Goal: Task Accomplishment & Management: Use online tool/utility

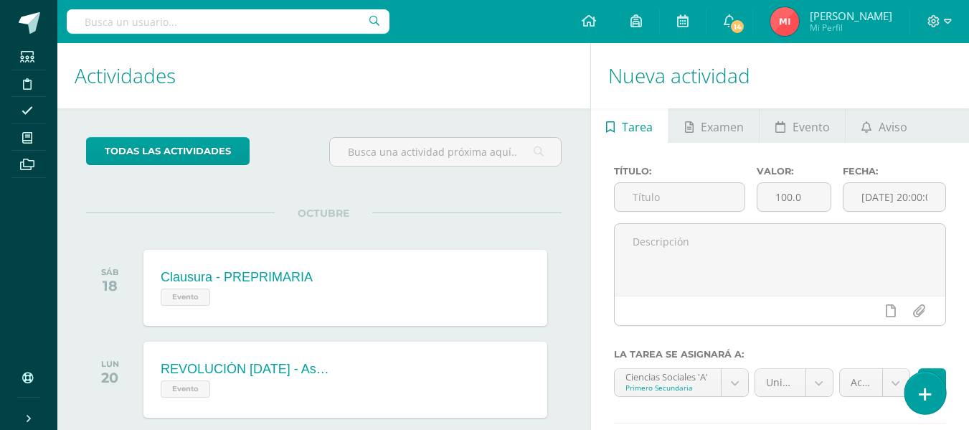
click at [924, 386] on icon at bounding box center [925, 394] width 13 height 16
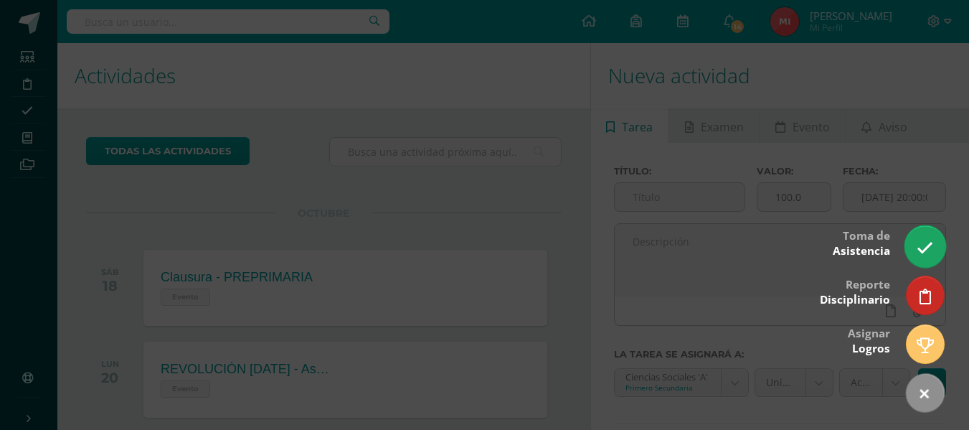
click at [933, 246] on icon at bounding box center [925, 248] width 16 height 16
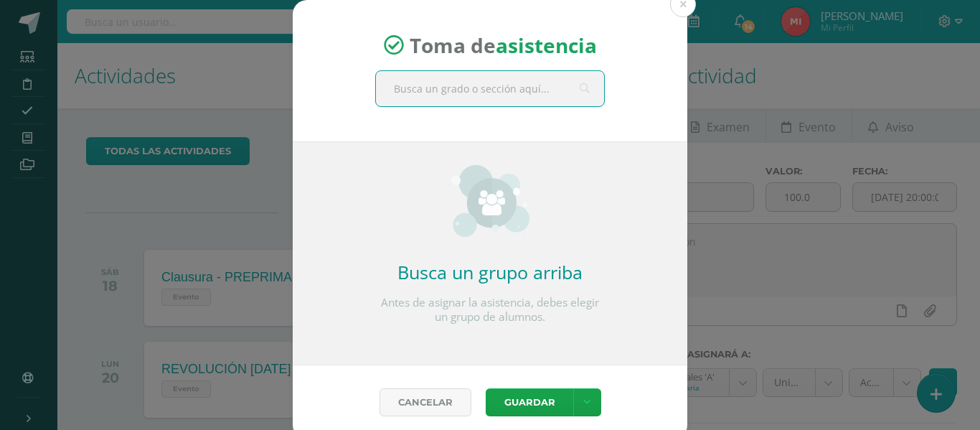
click at [525, 86] on input "text" at bounding box center [490, 88] width 228 height 35
type input "tercero"
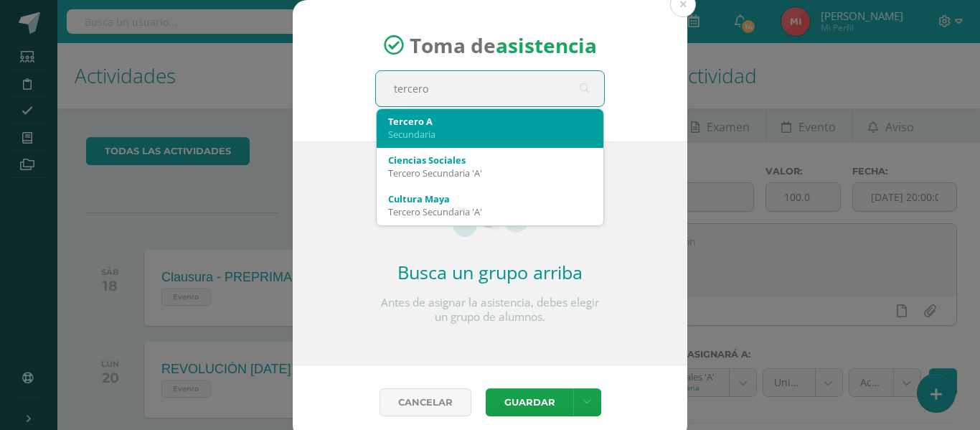
drag, startPoint x: 437, startPoint y: 131, endPoint x: 447, endPoint y: 128, distance: 10.4
click at [443, 125] on div "Tercero A Secundaria" at bounding box center [490, 127] width 204 height 37
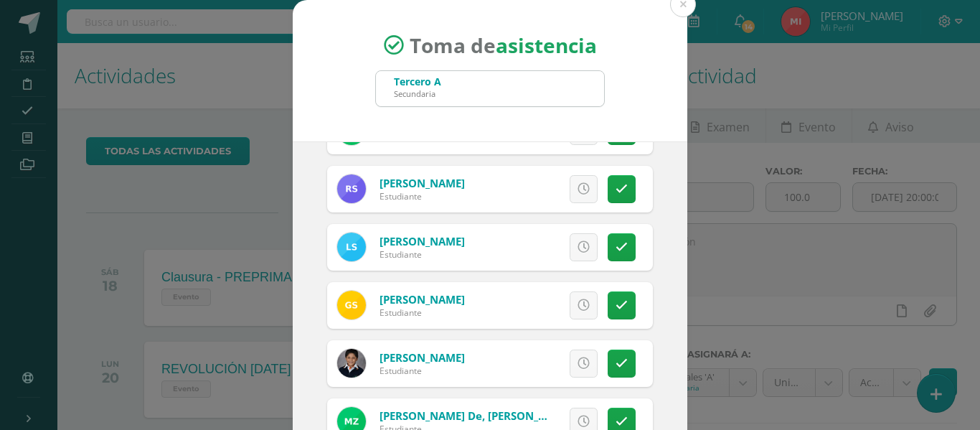
scroll to position [113, 0]
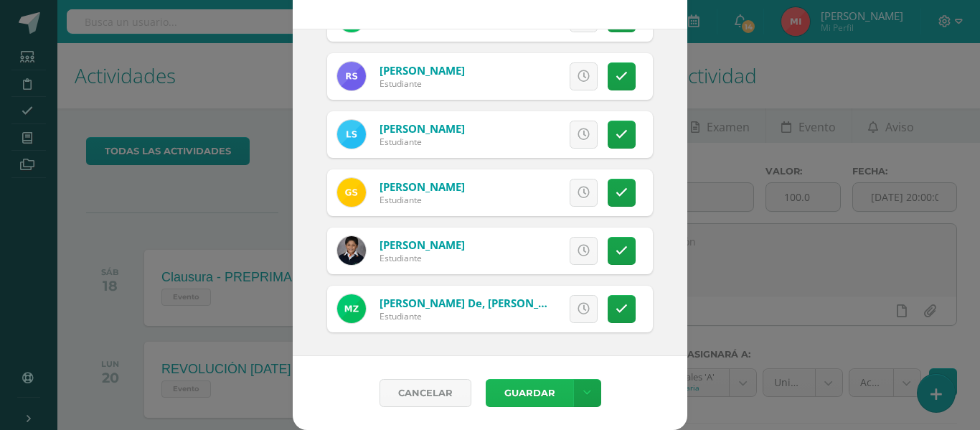
click at [533, 390] on button "Guardar" at bounding box center [530, 393] width 88 height 28
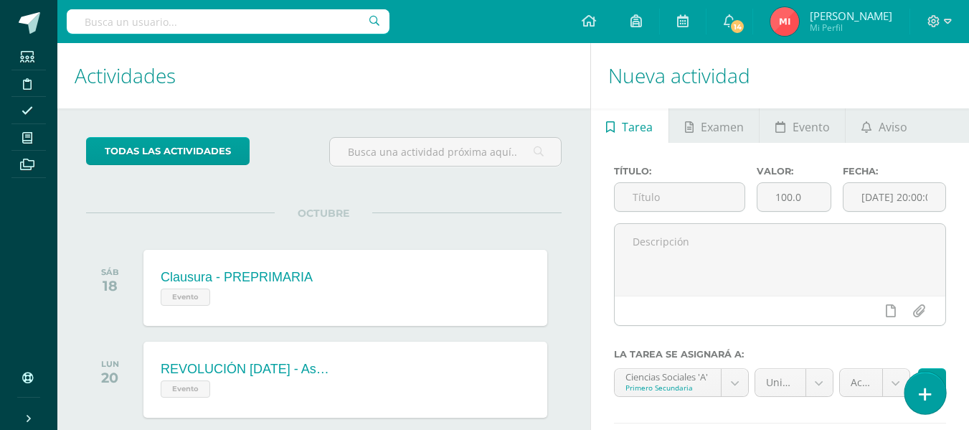
click at [926, 392] on icon at bounding box center [925, 394] width 13 height 16
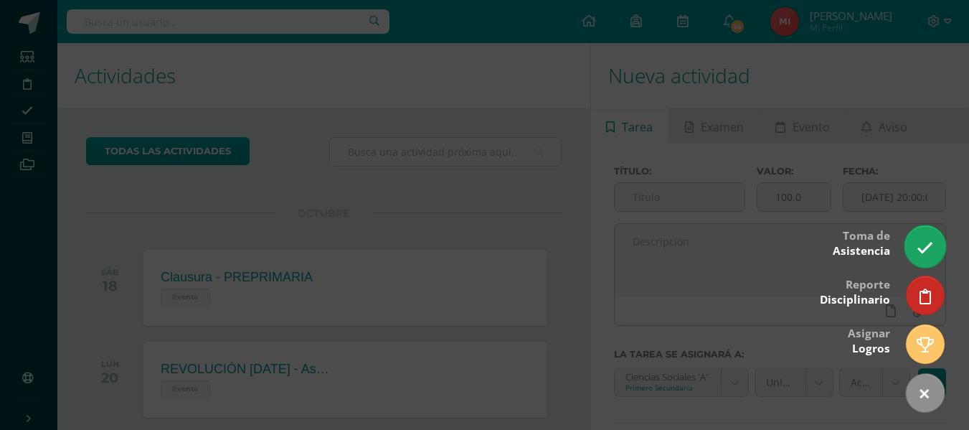
click at [927, 248] on icon at bounding box center [925, 248] width 16 height 16
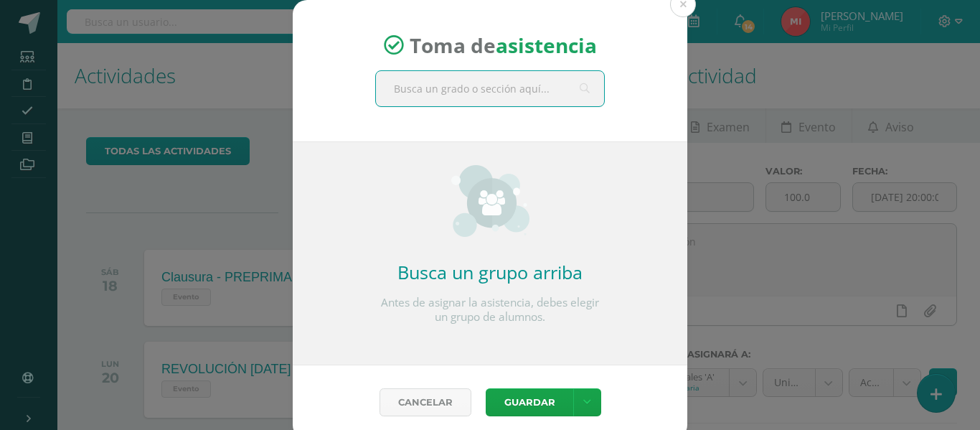
click at [492, 82] on input "text" at bounding box center [490, 88] width 228 height 35
type input "tercero"
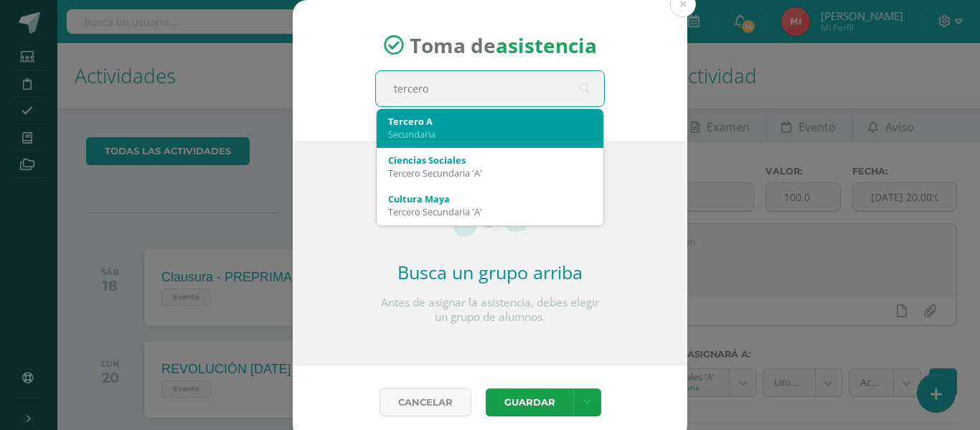
click at [413, 123] on div "Tercero A" at bounding box center [490, 121] width 204 height 13
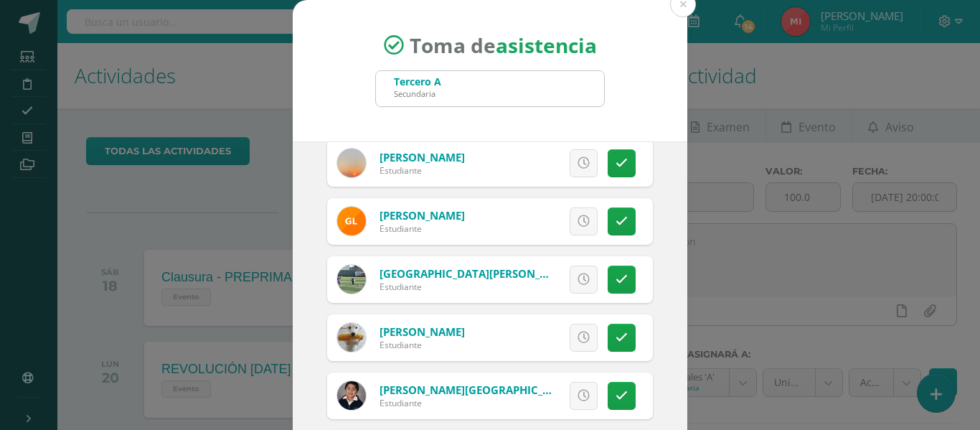
scroll to position [631, 0]
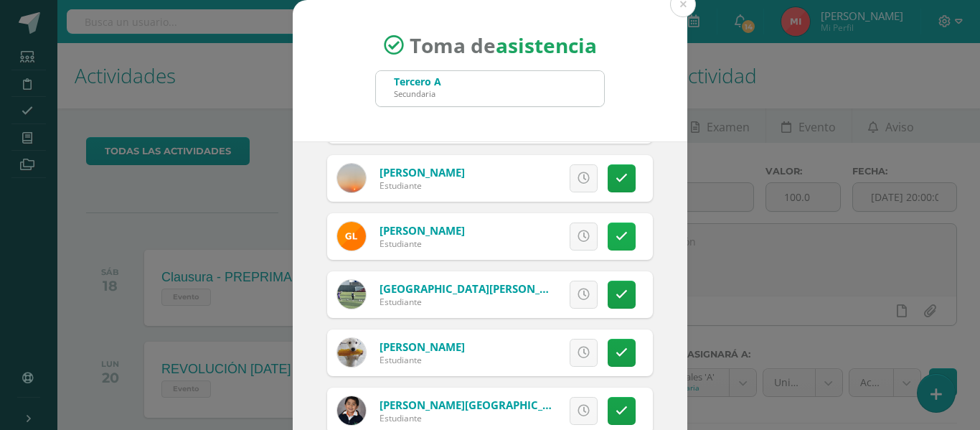
click at [613, 240] on link at bounding box center [622, 236] width 28 height 28
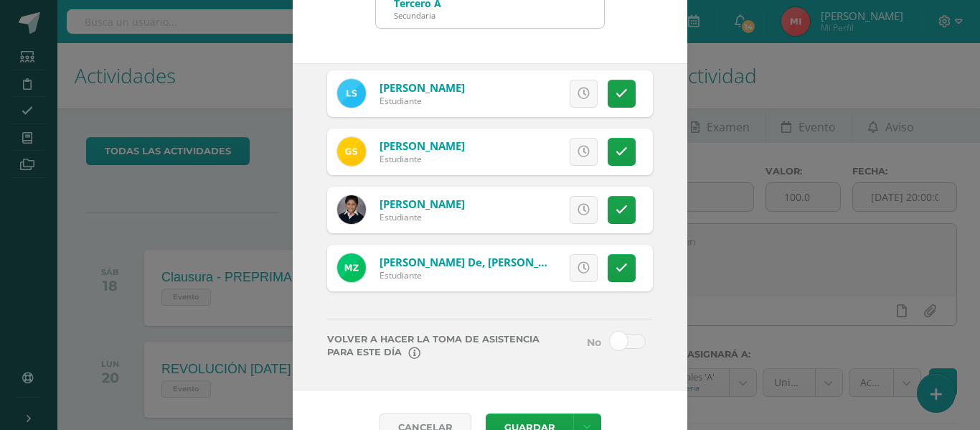
scroll to position [113, 0]
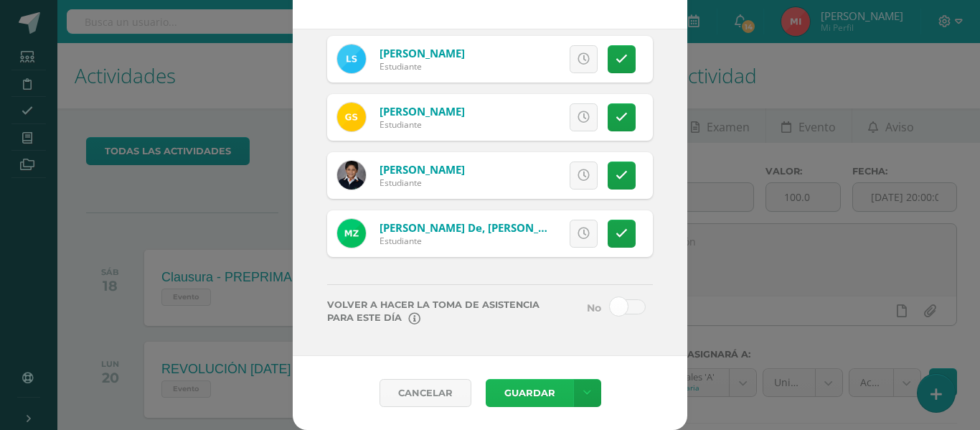
click at [537, 397] on button "Guardar" at bounding box center [530, 393] width 88 height 28
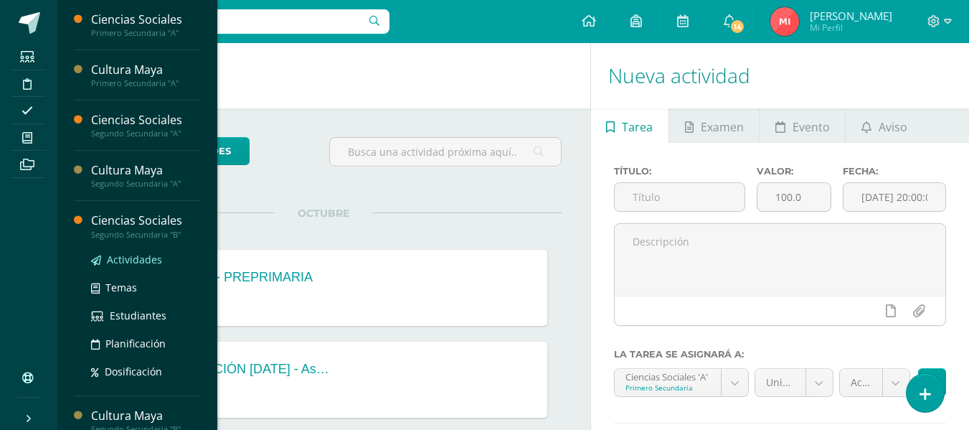
click at [124, 260] on span "Actividades" at bounding box center [134, 259] width 55 height 14
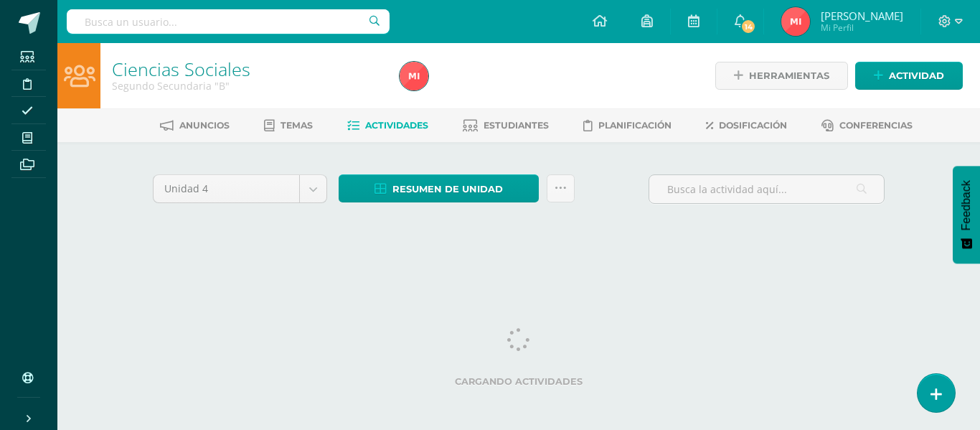
click at [578, 189] on div "Resumen de unidad Descargar como HTML Descargar como PDF Descargar como XLS Sub…" at bounding box center [456, 194] width 247 height 41
click at [563, 192] on icon at bounding box center [560, 188] width 12 height 12
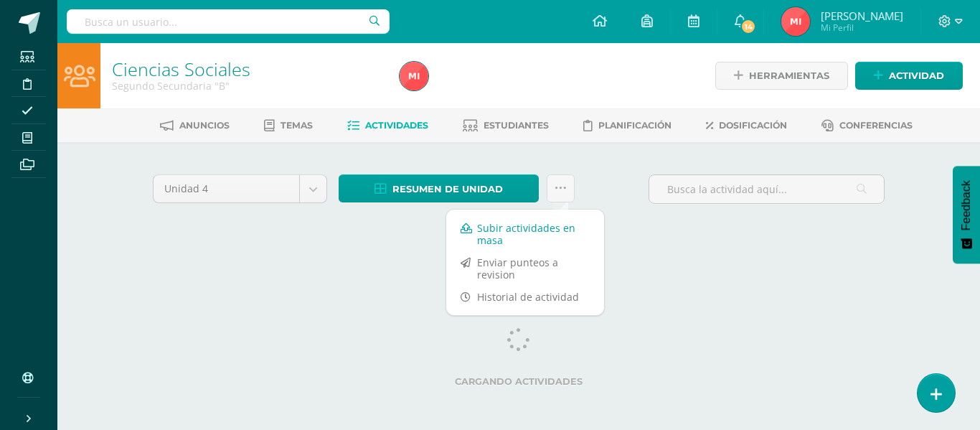
click at [528, 224] on link "Subir actividades en masa" at bounding box center [525, 234] width 158 height 34
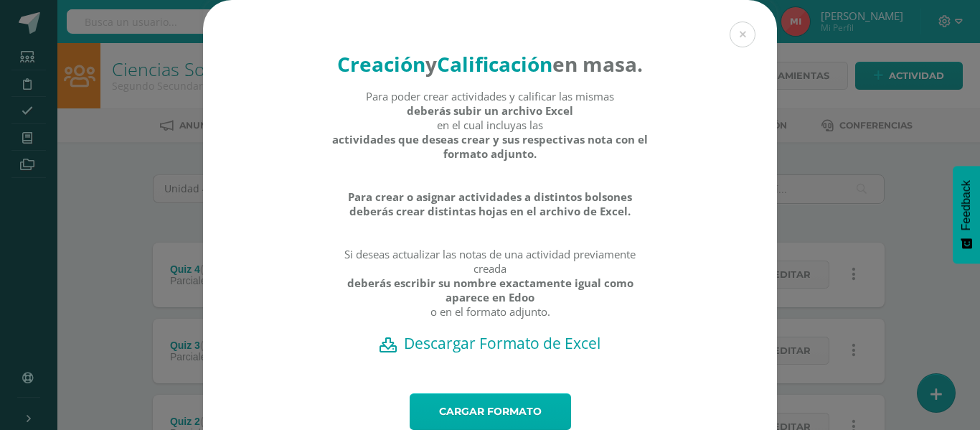
scroll to position [81, 0]
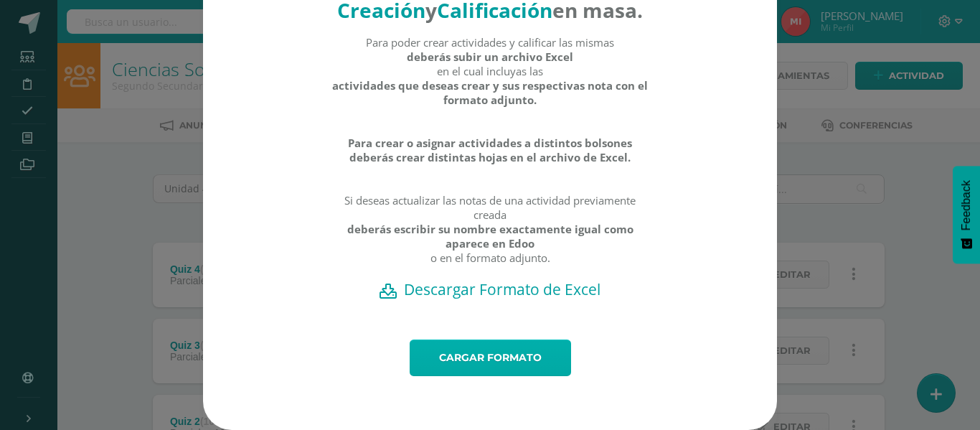
click at [509, 366] on link "Cargar formato" at bounding box center [490, 357] width 161 height 37
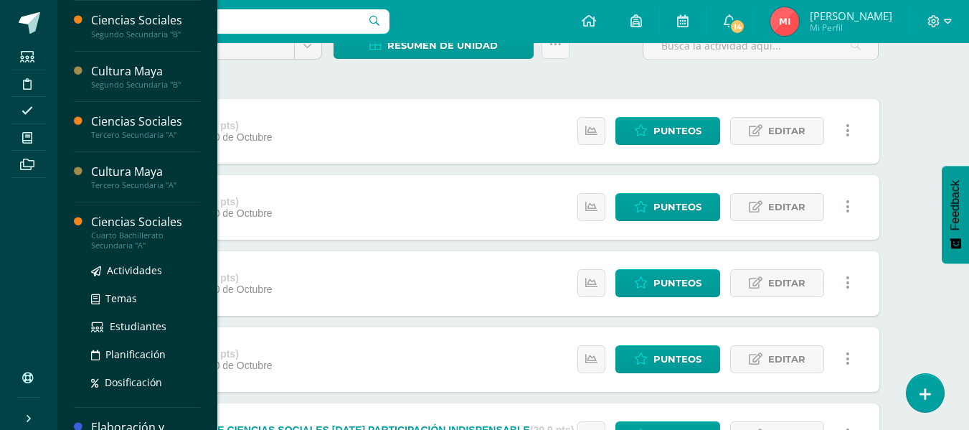
scroll to position [215, 0]
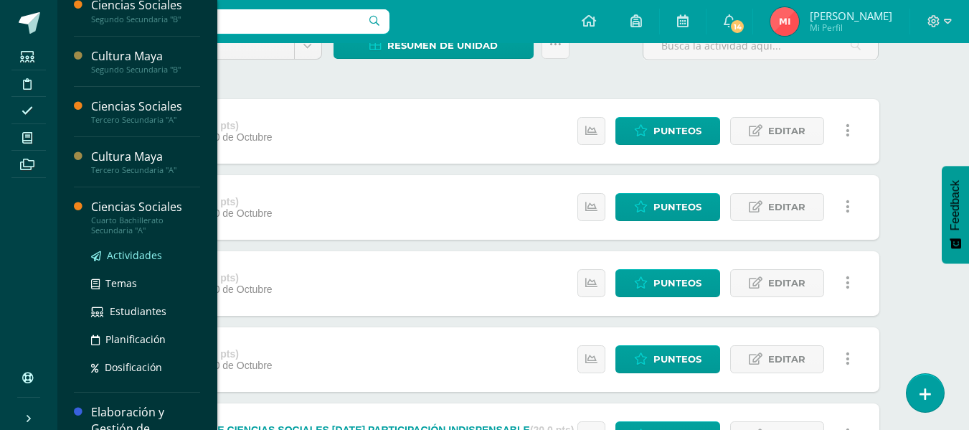
click at [128, 254] on span "Actividades" at bounding box center [134, 255] width 55 height 14
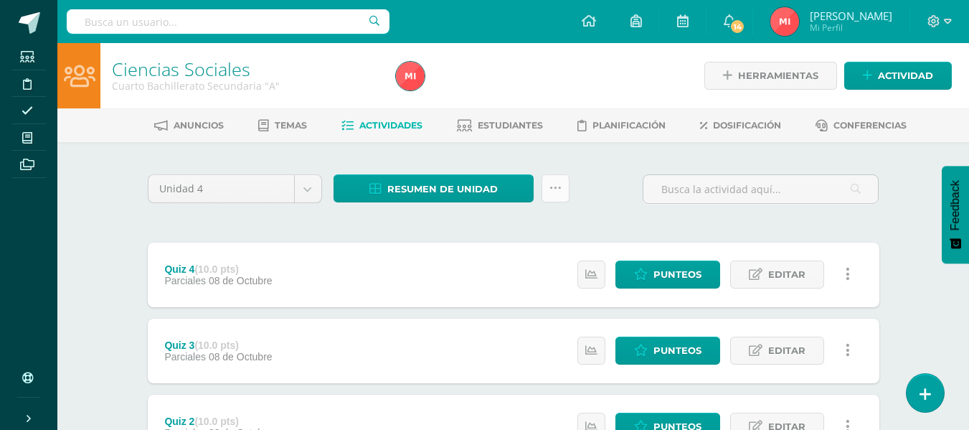
click at [564, 197] on link at bounding box center [556, 188] width 28 height 28
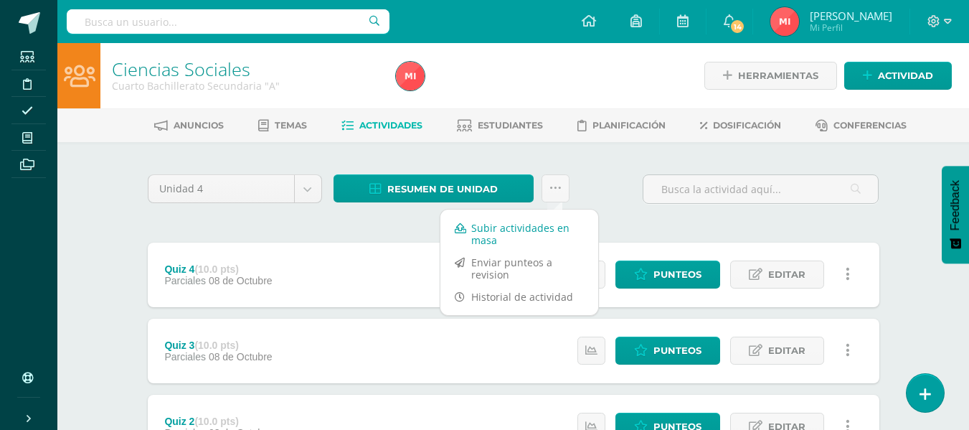
click at [478, 241] on link "Subir actividades en masa" at bounding box center [519, 234] width 158 height 34
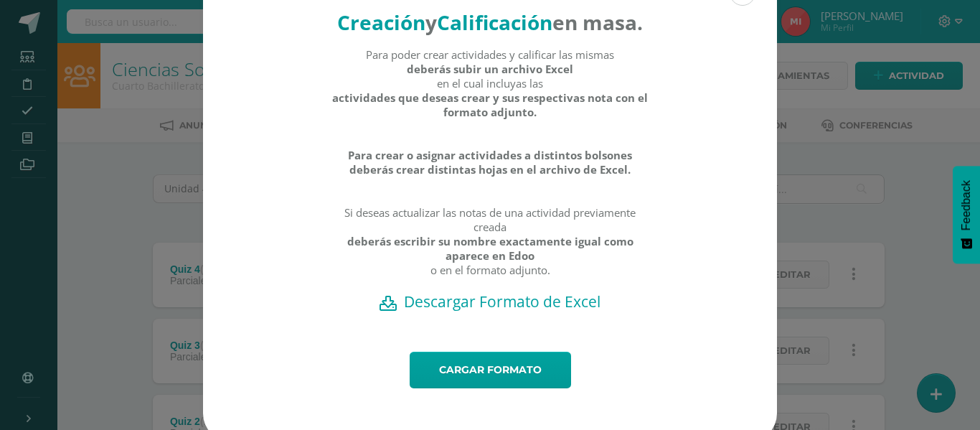
scroll to position [81, 0]
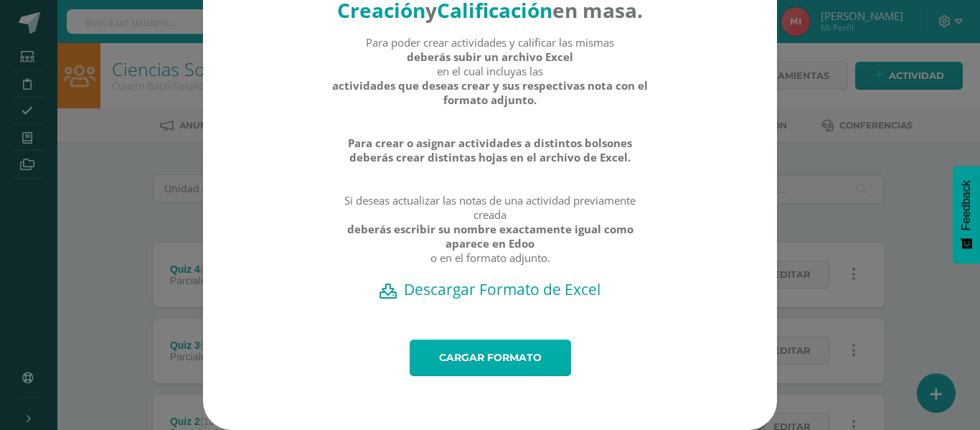
click at [471, 360] on link "Cargar formato" at bounding box center [490, 357] width 161 height 37
